Goal: Information Seeking & Learning: Learn about a topic

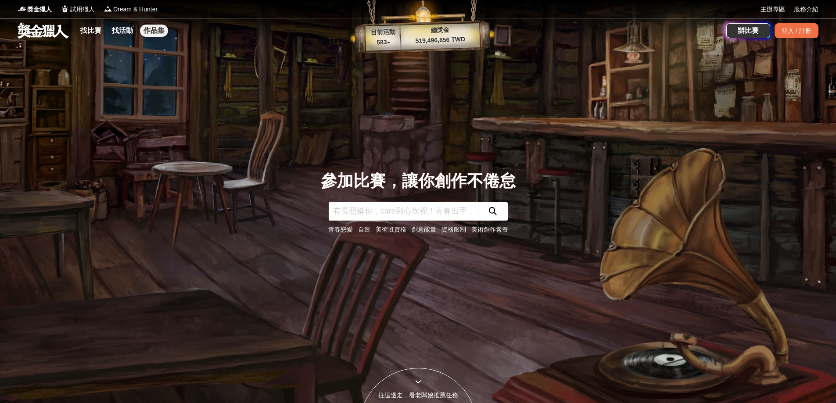
click at [153, 26] on link "作品集" at bounding box center [154, 31] width 28 height 12
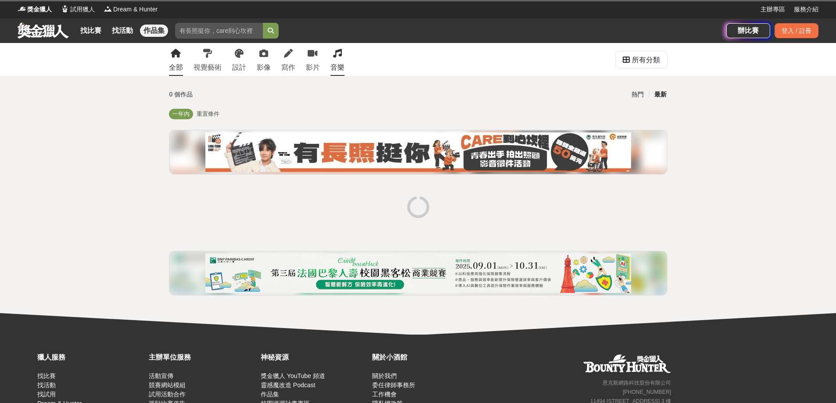
click at [342, 51] on link "音樂" at bounding box center [337, 59] width 14 height 33
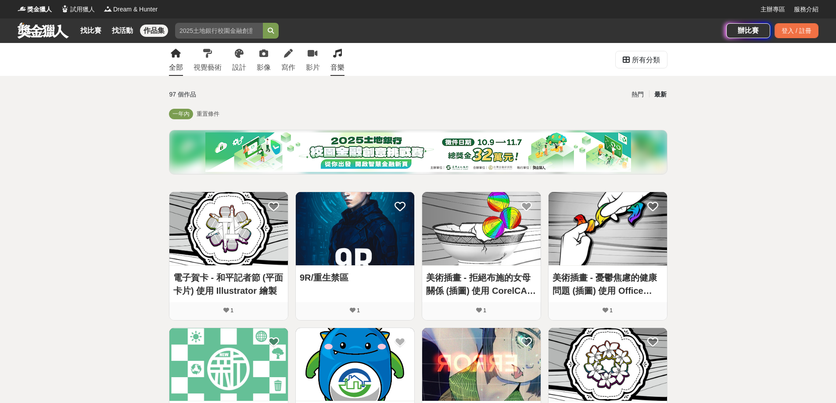
click at [330, 62] on div "音樂" at bounding box center [337, 67] width 14 height 11
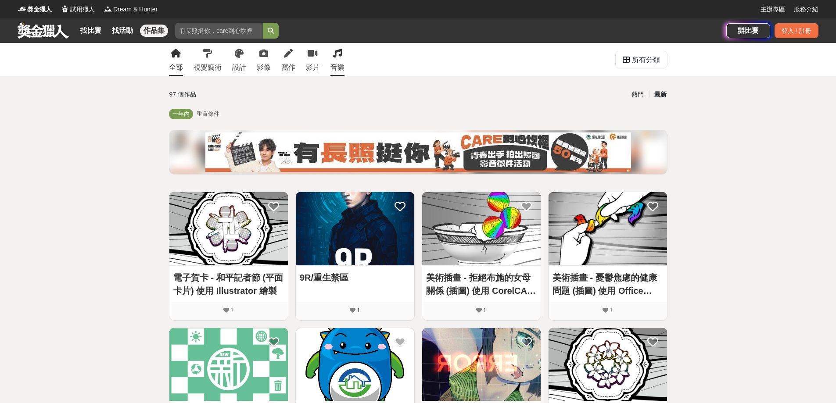
click at [339, 69] on div "音樂" at bounding box center [337, 67] width 14 height 11
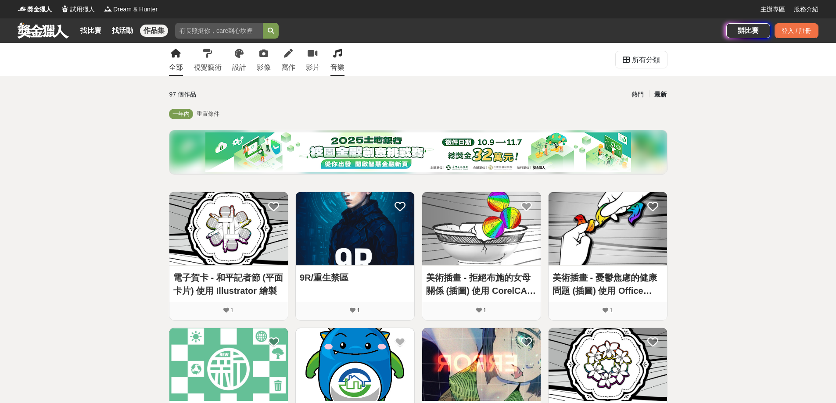
click at [339, 69] on div "音樂" at bounding box center [337, 67] width 14 height 11
click at [122, 31] on link "找活動" at bounding box center [122, 31] width 28 height 12
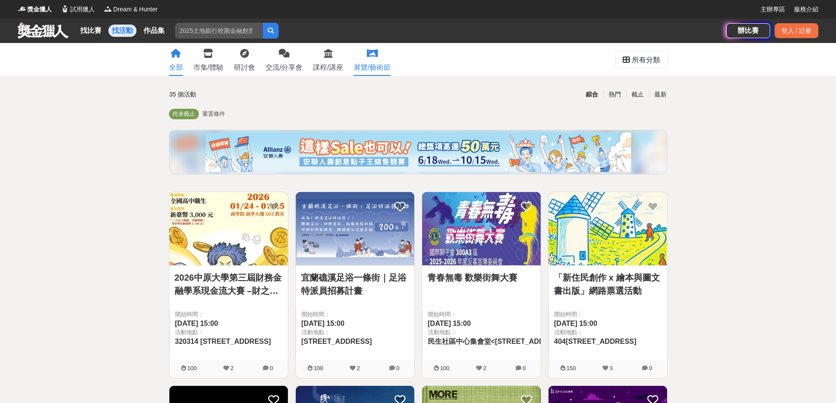
click at [369, 58] on icon at bounding box center [372, 53] width 11 height 9
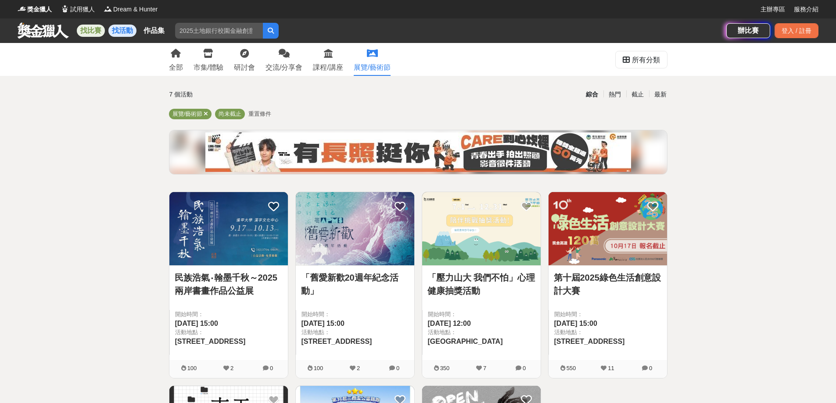
click at [83, 30] on link "找比賽" at bounding box center [91, 31] width 28 height 12
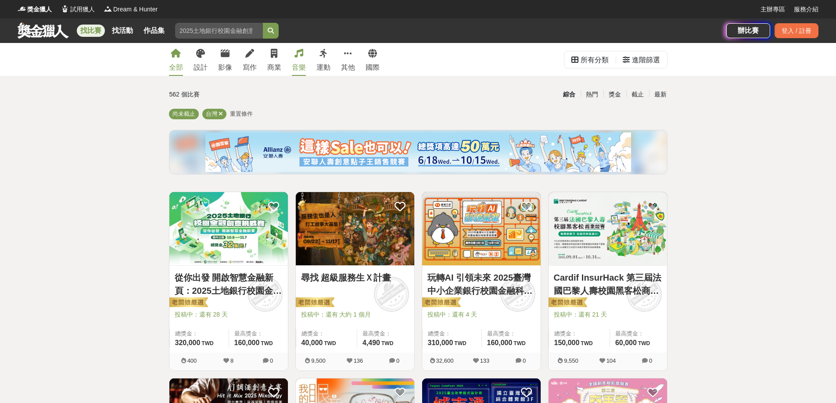
click at [301, 59] on link "音樂" at bounding box center [299, 59] width 14 height 33
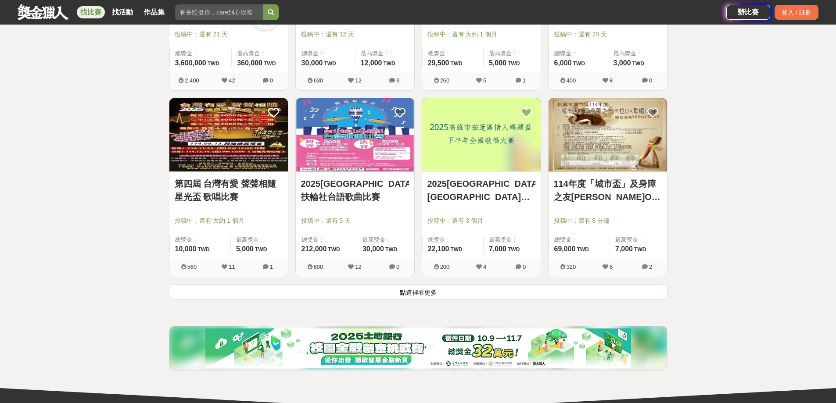
scroll to position [965, 0]
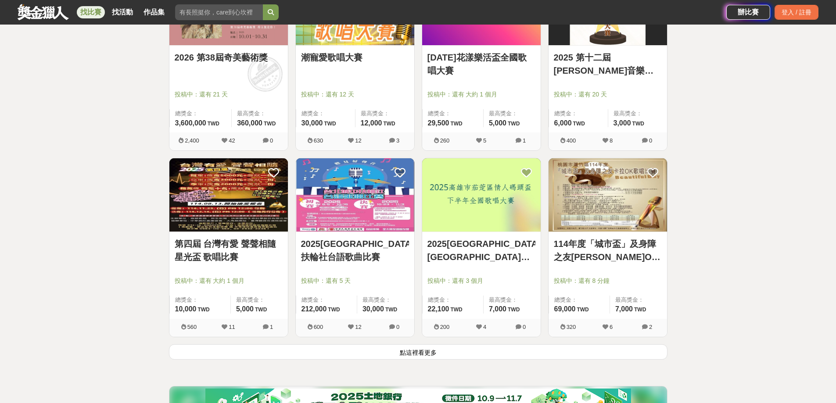
click at [425, 353] on button "點這裡看更多" at bounding box center [418, 351] width 498 height 15
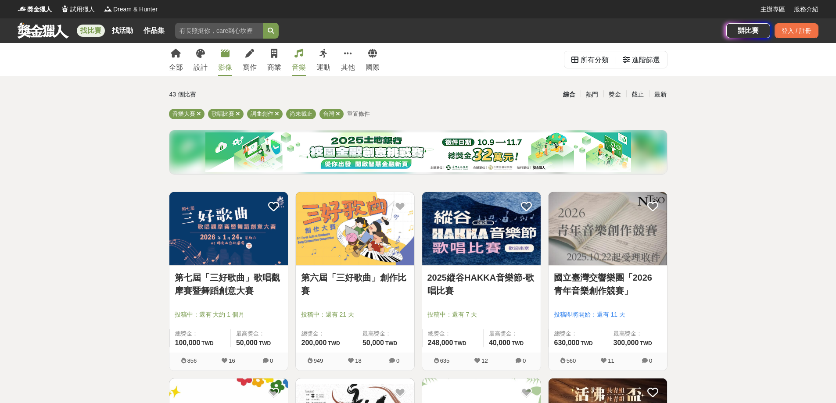
click at [219, 54] on link "影像" at bounding box center [225, 59] width 14 height 33
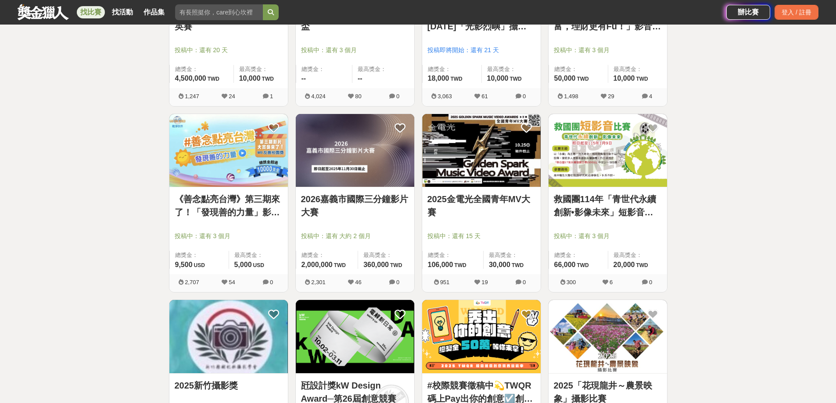
scroll to position [921, 0]
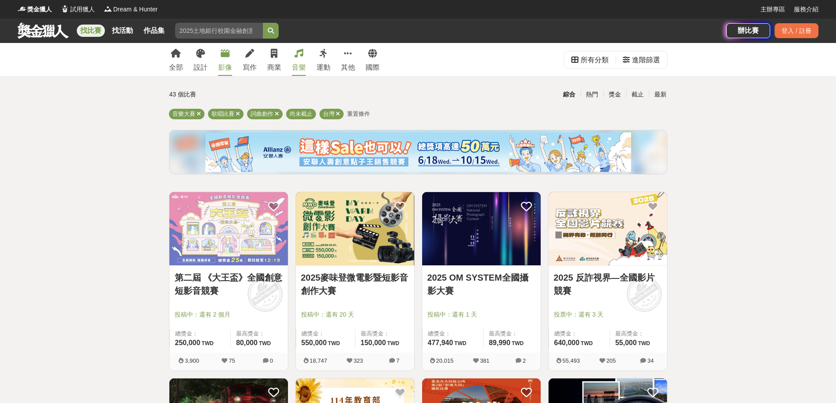
click at [225, 58] on link "影像" at bounding box center [225, 59] width 14 height 33
click at [197, 61] on link "設計" at bounding box center [200, 59] width 14 height 33
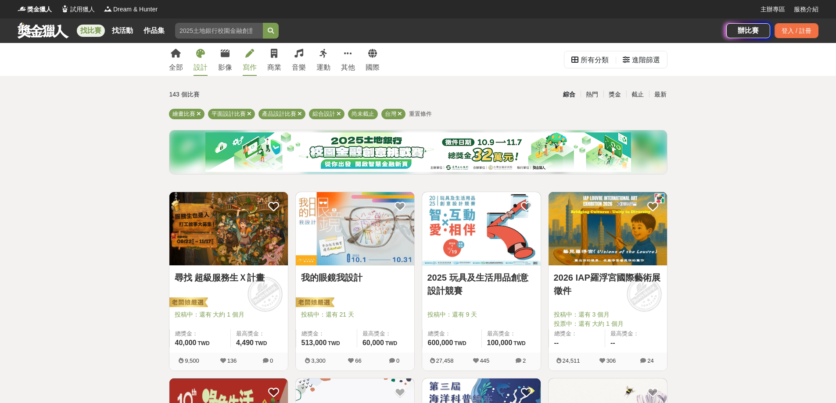
click at [248, 64] on div "寫作" at bounding box center [250, 67] width 14 height 11
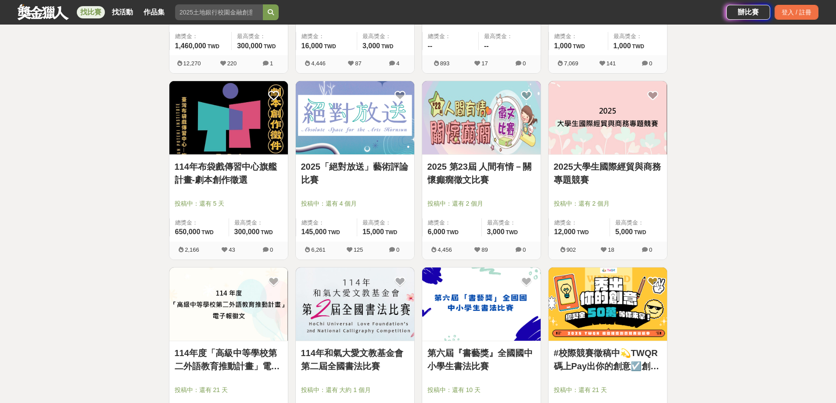
scroll to position [526, 0]
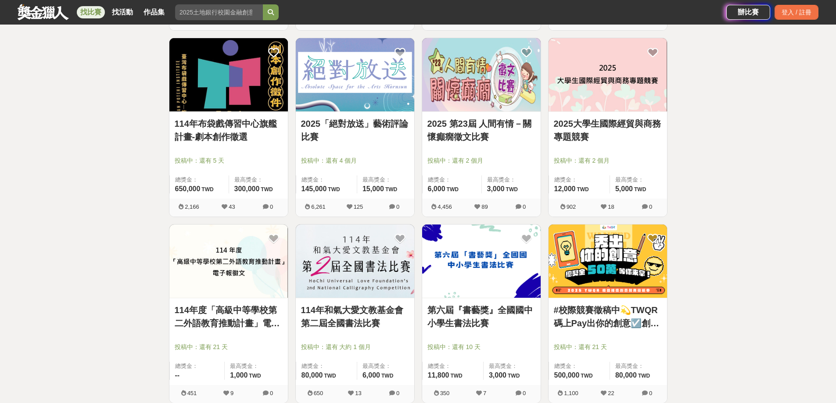
click at [96, 106] on div "全部 設計 影像 寫作 商業 音樂 運動 其他 國際 所有分類 進階篩選 49 個比賽 綜合 熱門 獎金 截止 最新 文學獎 創意寫作 尚未截止 台灣 重置條…" at bounding box center [418, 213] width 836 height 1392
drag, startPoint x: 57, startPoint y: 73, endPoint x: 49, endPoint y: 83, distance: 13.1
click at [56, 73] on div "全部 設計 影像 寫作 商業 音樂 運動 其他 國際 所有分類 進階篩選 49 個比賽 綜合 熱門 獎金 截止 最新 文學獎 創意寫作 尚未截止 台灣 重置條…" at bounding box center [418, 213] width 836 height 1392
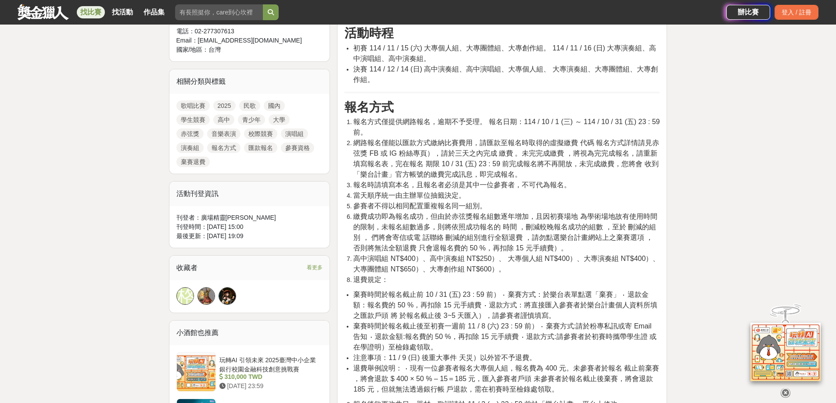
scroll to position [395, 0]
